Goal: Communication & Community: Ask a question

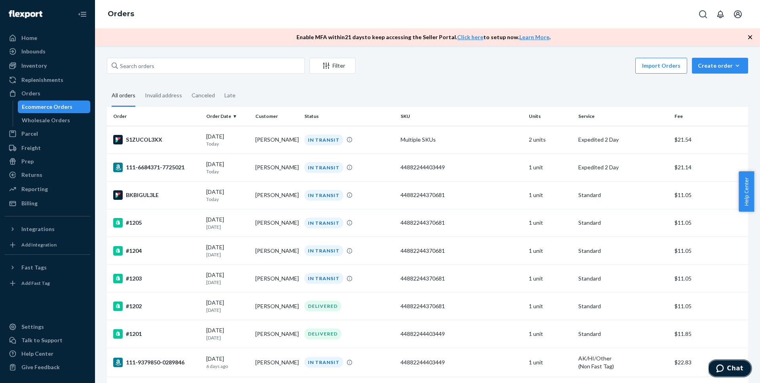
click at [719, 365] on icon "Chat" at bounding box center [720, 369] width 8 height 8
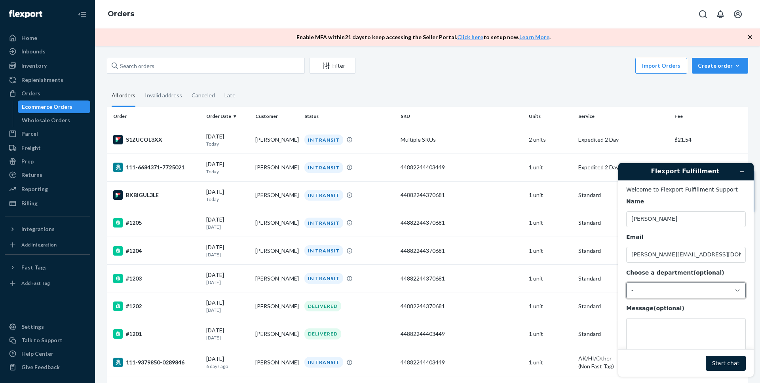
click at [672, 295] on div "-" at bounding box center [686, 291] width 120 height 16
click at [673, 329] on li "Messaging (Chat Team)" at bounding box center [685, 324] width 116 height 14
drag, startPoint x: 689, startPoint y: 339, endPoint x: 694, endPoint y: 344, distance: 7.3
click at [691, 341] on textarea "Message (optional)" at bounding box center [686, 340] width 120 height 44
click at [723, 359] on button "Start chat" at bounding box center [726, 363] width 40 height 15
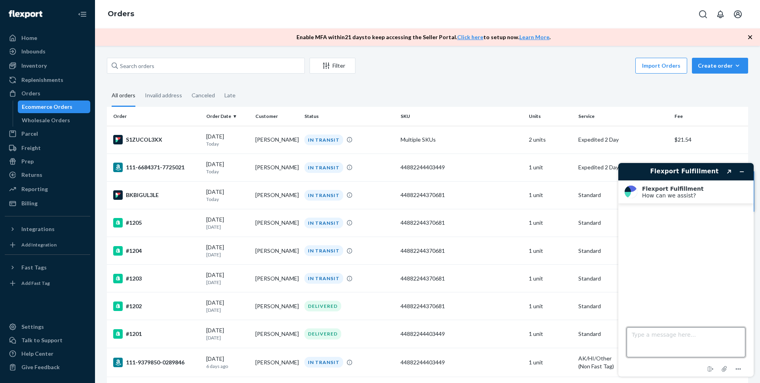
click at [692, 339] on textarea "Type a message here..." at bounding box center [686, 342] width 119 height 30
type textarea "Claim not approved"
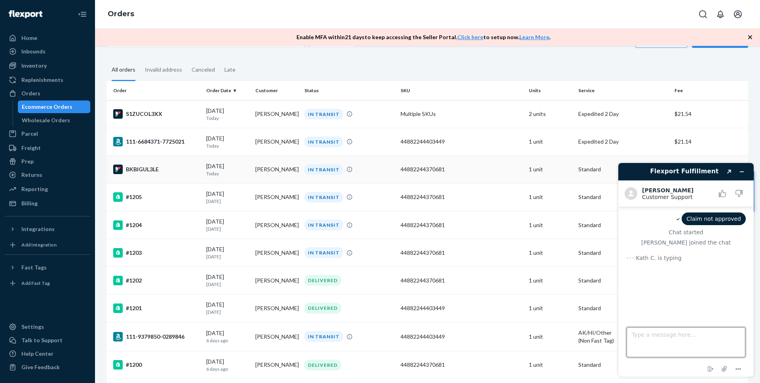
scroll to position [146, 0]
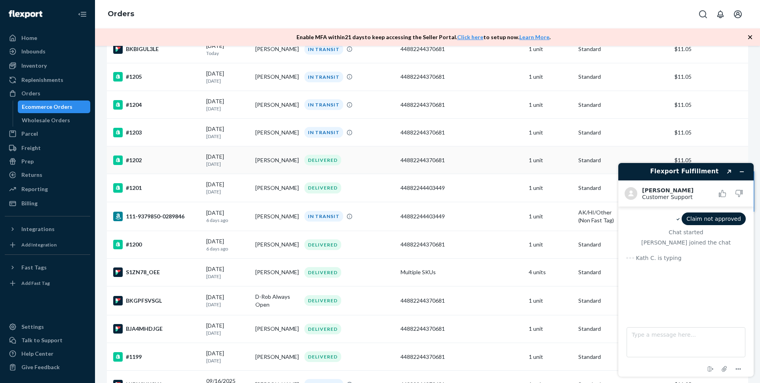
click at [146, 162] on div "#1202" at bounding box center [156, 161] width 87 height 10
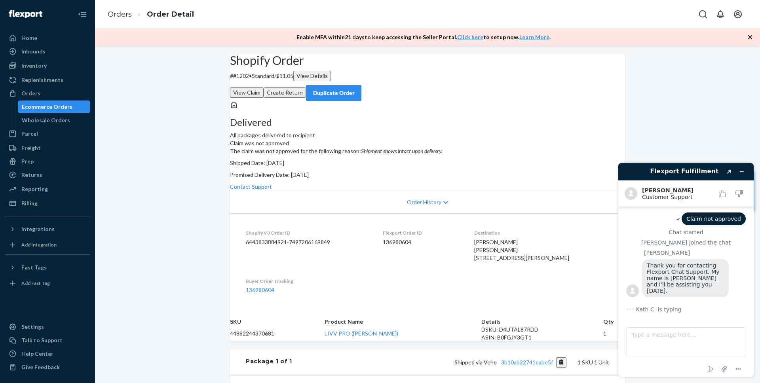
click at [454, 155] on p "The claim was not approved for the following reason: Shipment shows intact upon…" at bounding box center [427, 151] width 395 height 8
click at [443, 154] on em "Shipment shows intact upon delivery." at bounding box center [402, 151] width 82 height 7
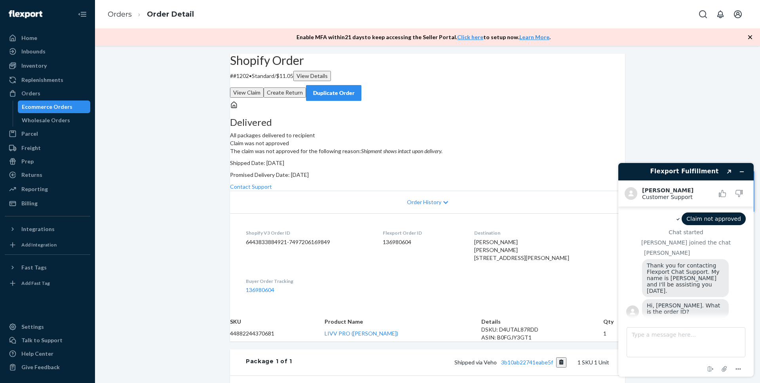
click at [257, 81] on p "# #1202 • Standard / $11.05 View Details" at bounding box center [427, 76] width 395 height 10
click at [286, 246] on dd "6443833884921-7497206169849" at bounding box center [308, 242] width 124 height 8
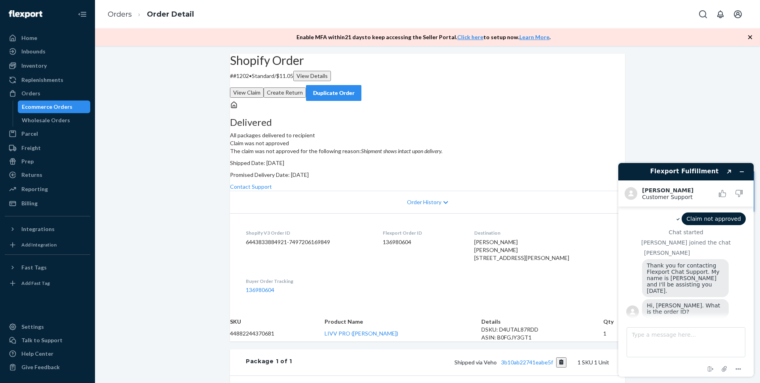
click at [389, 246] on dd "136980604" at bounding box center [422, 242] width 79 height 8
click at [395, 246] on dd "136980604" at bounding box center [422, 242] width 79 height 8
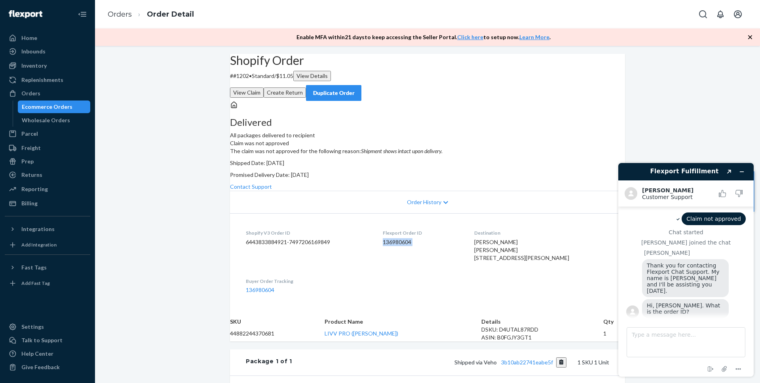
copy dd "136980604"
click at [687, 336] on textarea "Type a message here..." at bounding box center [686, 342] width 119 height 30
paste textarea "136980604"
type textarea "136980604"
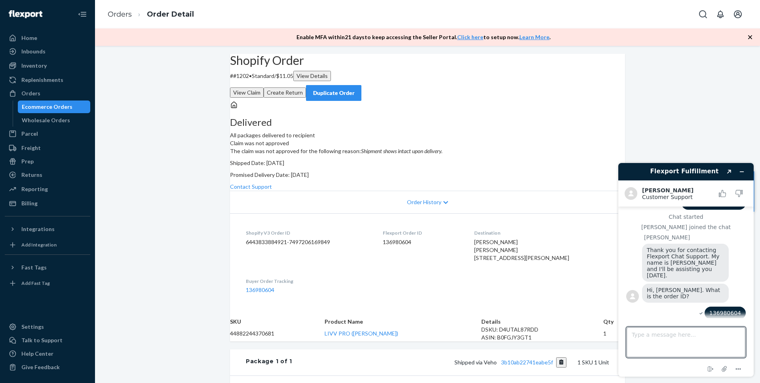
click at [443, 154] on em "Shipment shows intact upon delivery." at bounding box center [402, 151] width 82 height 7
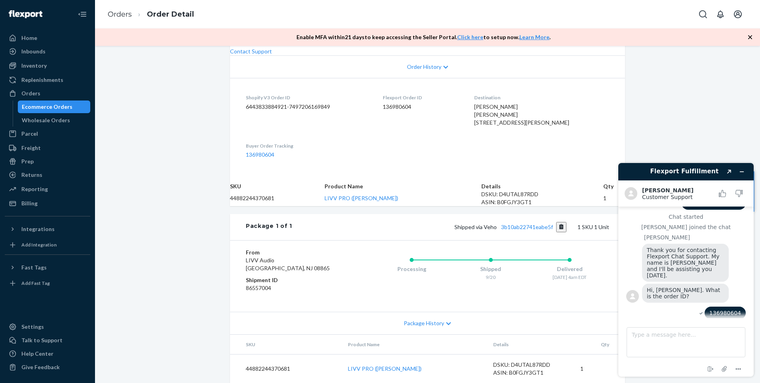
scroll to position [43, 0]
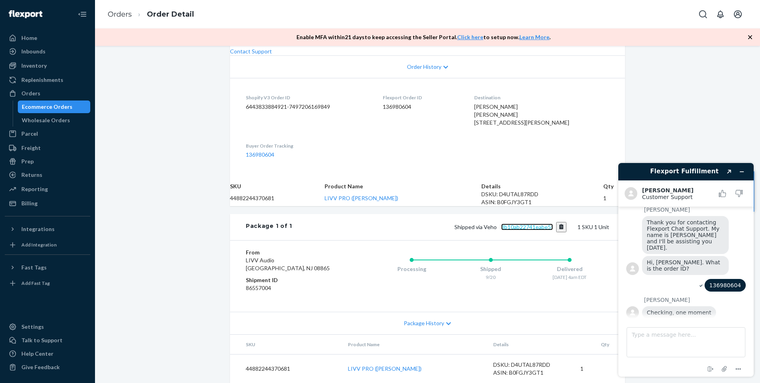
click at [532, 224] on link "3b10ab22741eabe5f" at bounding box center [527, 227] width 52 height 7
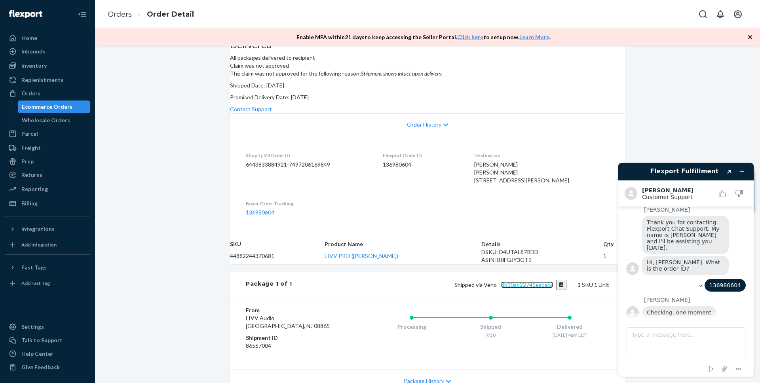
scroll to position [0, 0]
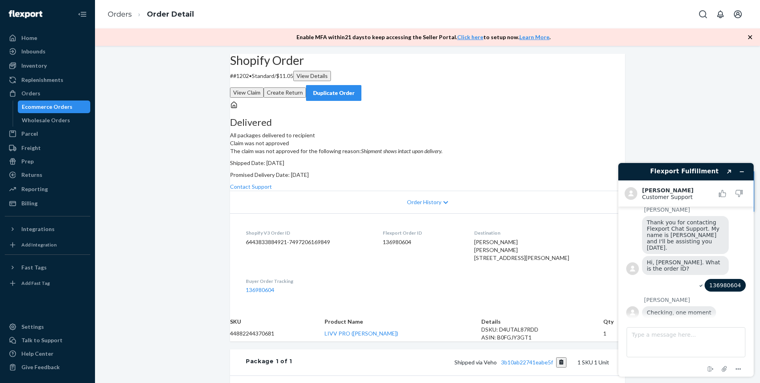
click at [61, 106] on div "Ecommerce Orders" at bounding box center [47, 107] width 51 height 8
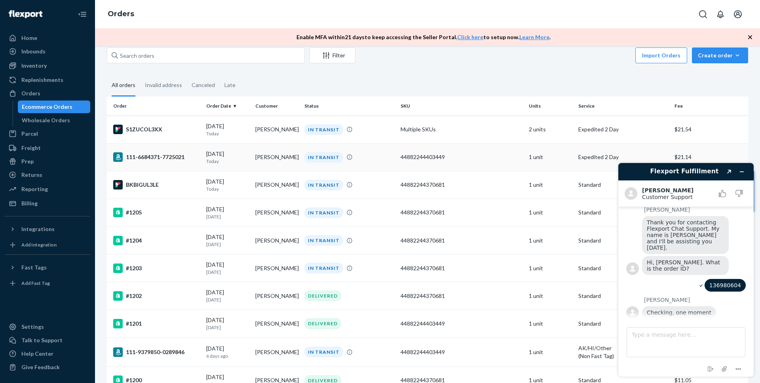
scroll to position [11, 0]
click at [151, 128] on div "S1ZUCOL3XX" at bounding box center [156, 129] width 87 height 10
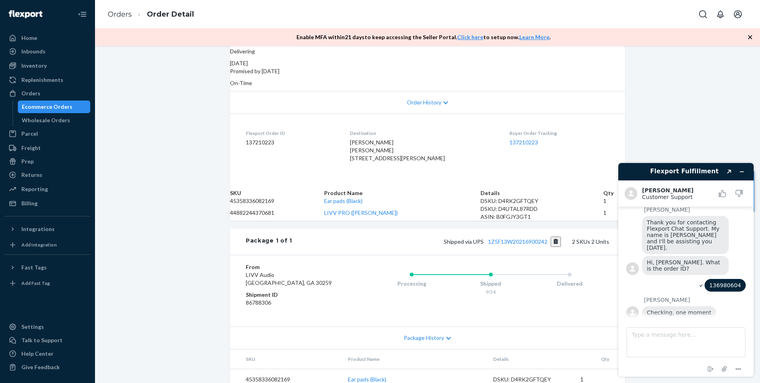
scroll to position [136, 0]
click at [498, 245] on link "1Z5F13W20216900242" at bounding box center [517, 241] width 59 height 7
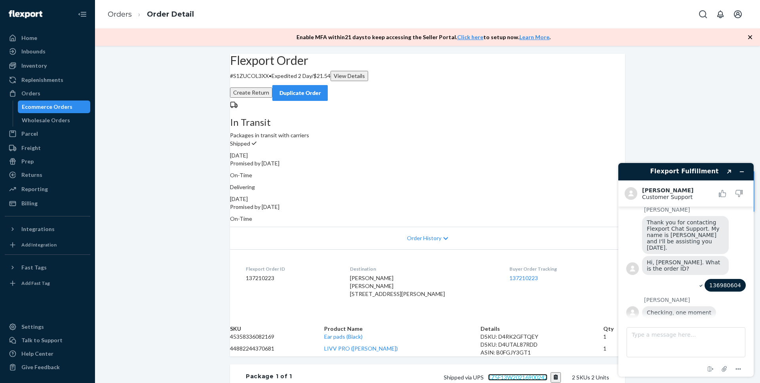
scroll to position [224, 0]
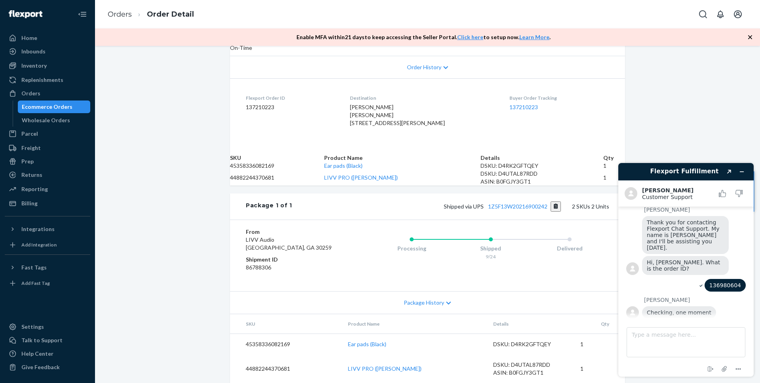
click at [437, 299] on span "Package History" at bounding box center [424, 303] width 40 height 8
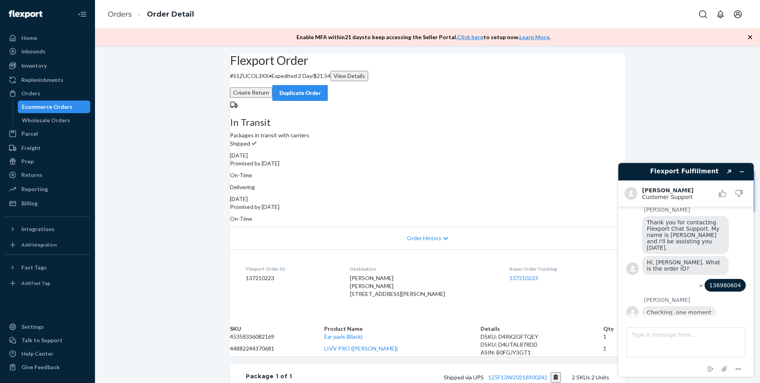
scroll to position [70, 0]
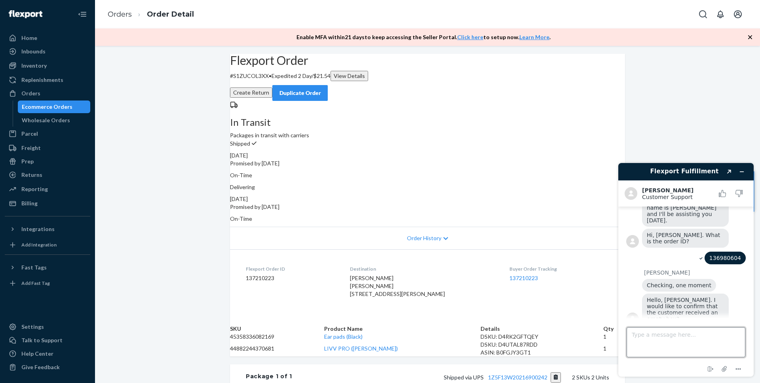
click at [665, 333] on textarea "Type a message here..." at bounding box center [686, 342] width 119 height 30
type textarea "Yes. When the box was opened by the customer, it was empty"
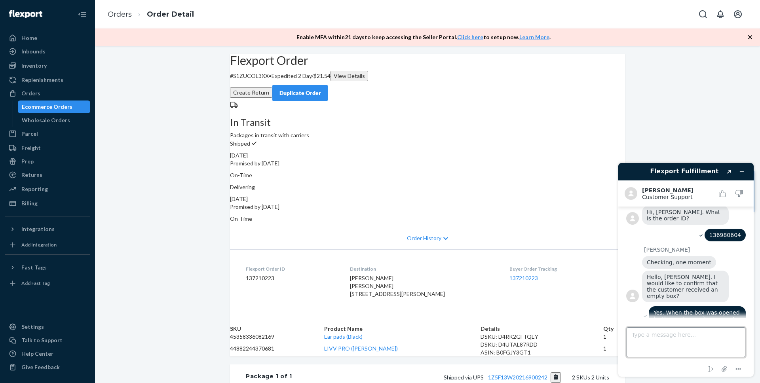
scroll to position [153, 0]
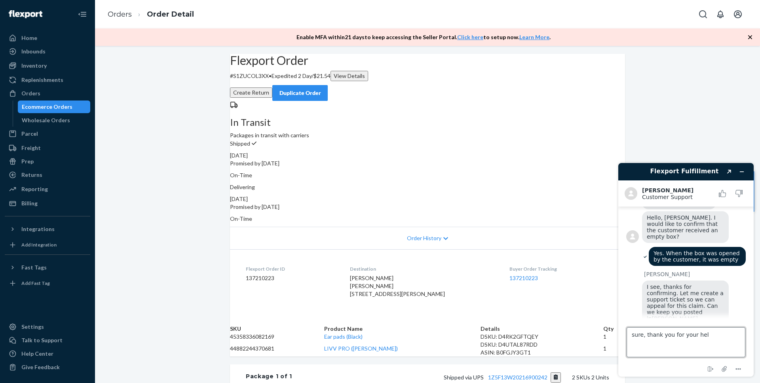
type textarea "sure, thank you for your help"
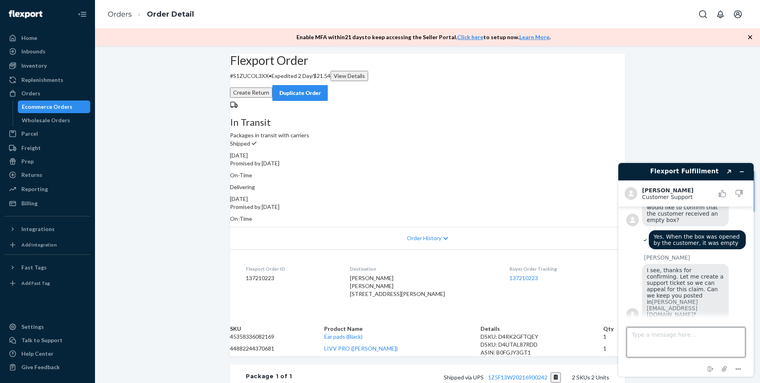
type textarea "I"
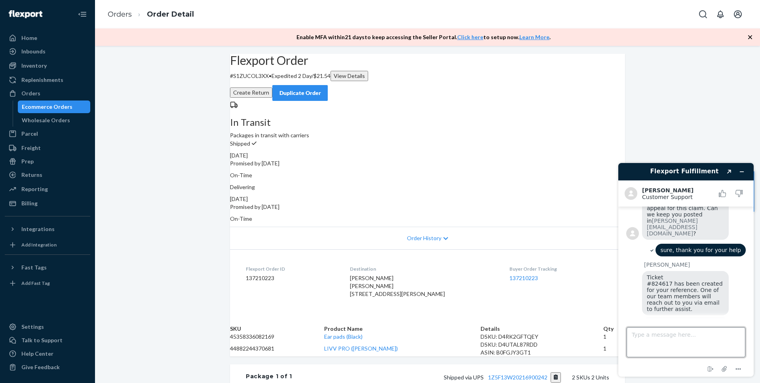
scroll to position [250, 0]
click at [688, 334] on textarea "Type a message here..." at bounding box center [686, 342] width 119 height 30
type textarea "None for now. Thanks again"
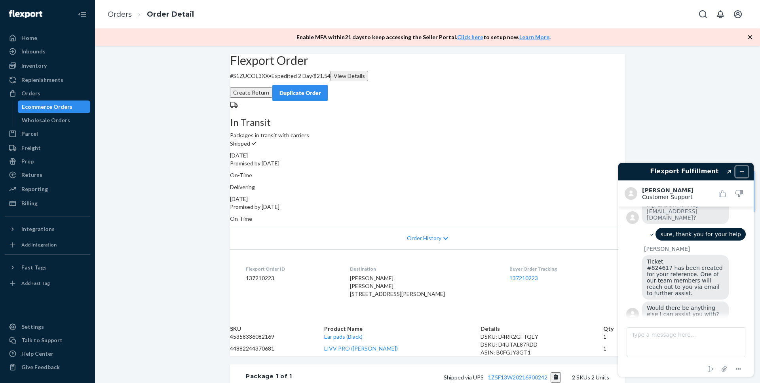
click at [739, 171] on icon "Minimize widget" at bounding box center [742, 172] width 6 height 6
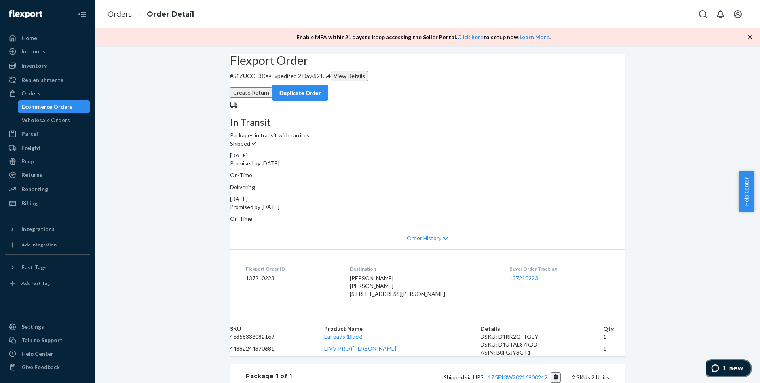
click at [729, 371] on span "1 new" at bounding box center [732, 368] width 21 height 7
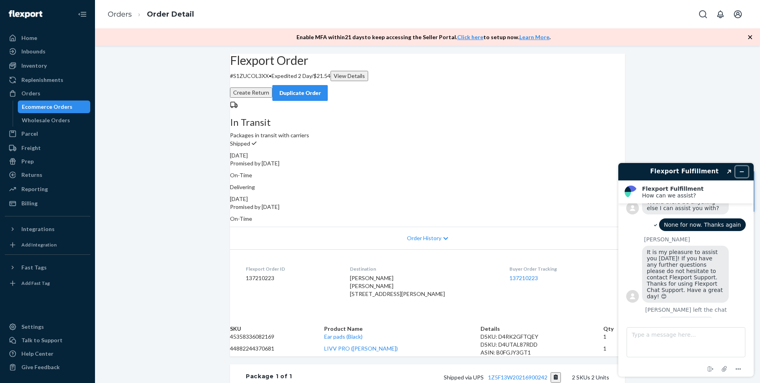
click at [743, 173] on icon "Minimize widget" at bounding box center [742, 172] width 6 height 6
